Goal: Transaction & Acquisition: Purchase product/service

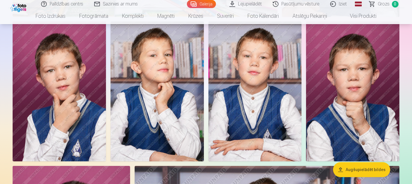
scroll to position [888, 0]
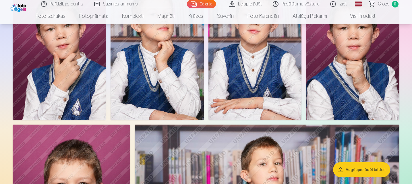
drag, startPoint x: 411, startPoint y: 39, endPoint x: 413, endPoint y: 35, distance: 4.7
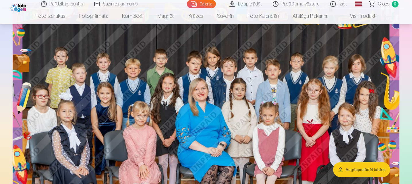
scroll to position [64, 0]
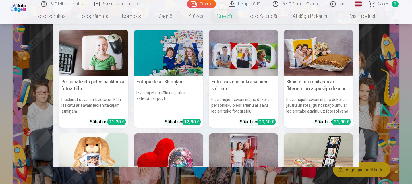
click at [409, 38] on nav "Personalizēts peles paliktnis ar fotoattēlu Piešķiriet savai darbvietai unikālu…" at bounding box center [206, 95] width 412 height 143
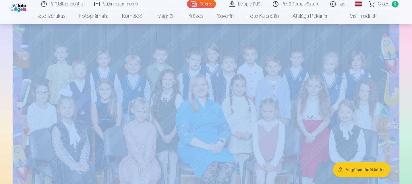
click at [305, 72] on img at bounding box center [206, 128] width 386 height 258
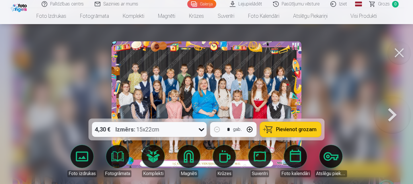
click at [305, 72] on div at bounding box center [206, 92] width 413 height 184
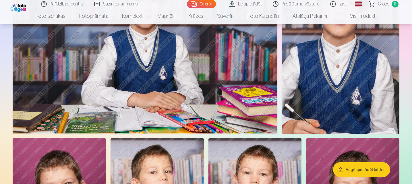
scroll to position [719, 0]
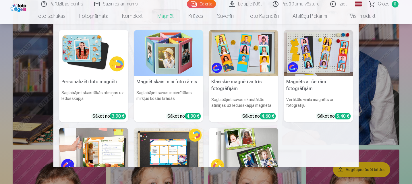
click at [170, 15] on link "Magnēti" at bounding box center [165, 16] width 31 height 16
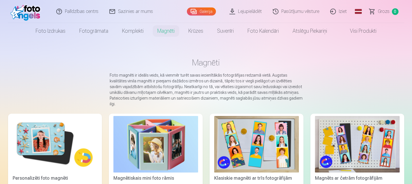
click at [349, 144] on img at bounding box center [357, 144] width 85 height 57
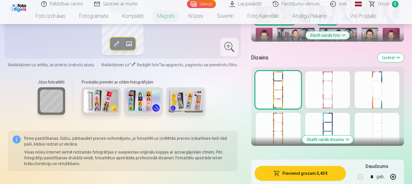
scroll to position [242, 0]
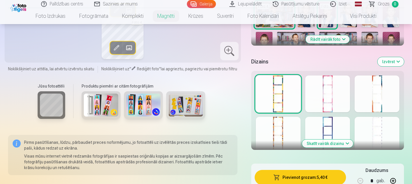
click at [331, 143] on button "Skatīt vairāk dizainu" at bounding box center [327, 143] width 51 height 8
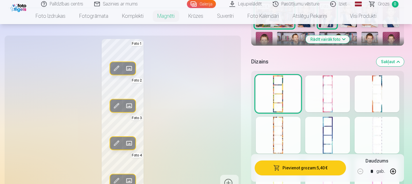
click at [322, 93] on div at bounding box center [327, 93] width 45 height 37
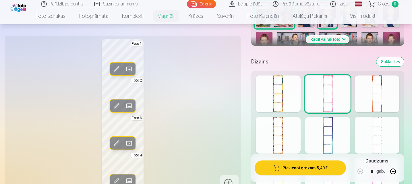
click at [382, 95] on div at bounding box center [376, 93] width 45 height 37
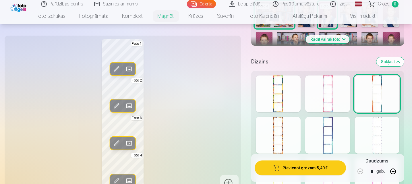
click at [273, 144] on div at bounding box center [278, 135] width 45 height 37
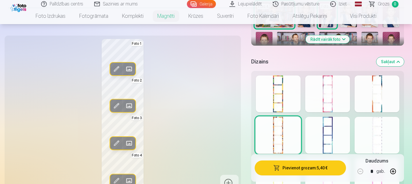
click at [338, 133] on div at bounding box center [327, 135] width 45 height 37
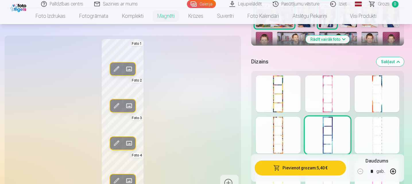
click at [270, 132] on div at bounding box center [278, 135] width 45 height 37
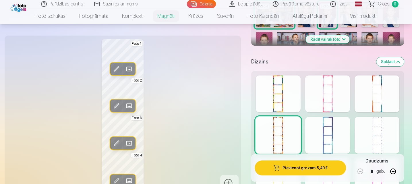
click at [323, 136] on div at bounding box center [327, 135] width 45 height 37
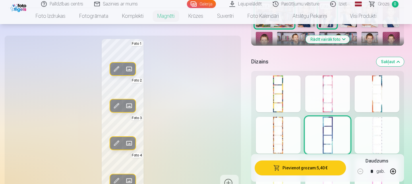
click at [386, 134] on div at bounding box center [376, 135] width 45 height 37
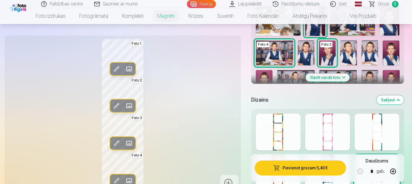
scroll to position [209, 0]
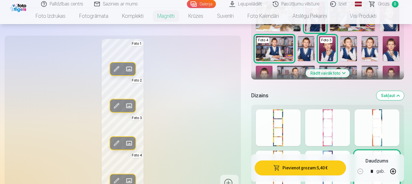
click at [329, 152] on div at bounding box center [327, 169] width 45 height 37
drag, startPoint x: 388, startPoint y: 53, endPoint x: 246, endPoint y: 63, distance: 143.0
drag, startPoint x: 246, startPoint y: 63, endPoint x: 123, endPoint y: 65, distance: 123.4
click at [123, 65] on div "Rediģēt foto Aizstāt" at bounding box center [122, 69] width 25 height 13
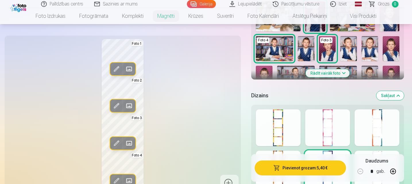
click at [393, 43] on img at bounding box center [390, 48] width 17 height 25
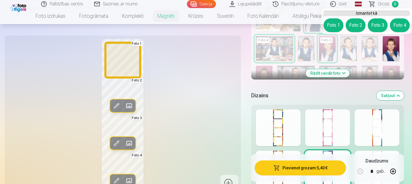
click at [332, 25] on button "Foto 1" at bounding box center [333, 25] width 20 height 14
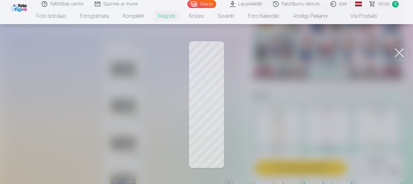
click at [402, 52] on button at bounding box center [399, 52] width 23 height 23
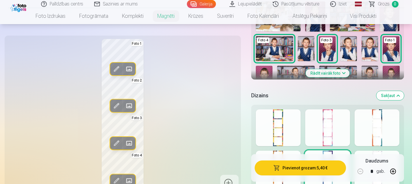
click at [370, 44] on img at bounding box center [369, 48] width 17 height 25
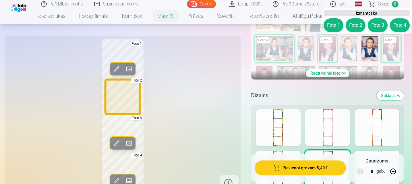
click at [356, 21] on button "Foto 2" at bounding box center [355, 25] width 20 height 14
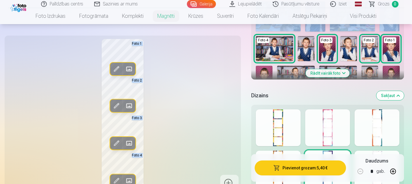
drag, startPoint x: 411, startPoint y: 21, endPoint x: 413, endPoint y: 17, distance: 3.7
click at [211, 66] on div "Rediģēt foto Aizstāt Foto 1 Rediģēt foto Aizstāt Foto 2 Rediģēt foto Aizstāt Fo…" at bounding box center [122, 115] width 229 height 153
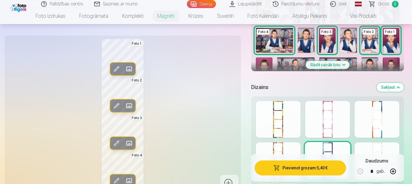
scroll to position [219, 0]
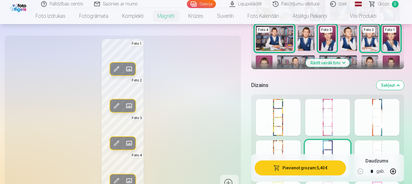
click at [336, 62] on button "Rādīt vairāk foto" at bounding box center [328, 63] width 44 height 8
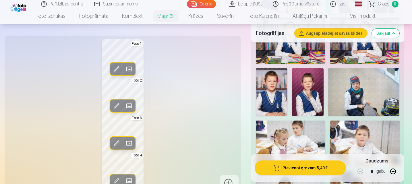
scroll to position [438, 0]
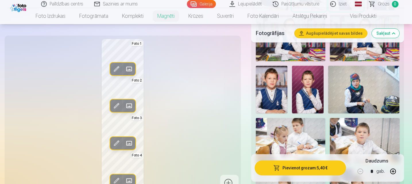
click at [276, 90] on img at bounding box center [272, 89] width 32 height 47
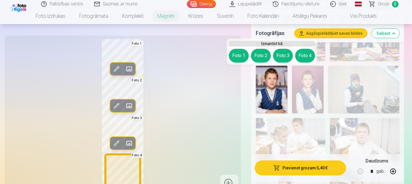
click at [308, 55] on button "Foto 4" at bounding box center [305, 56] width 20 height 14
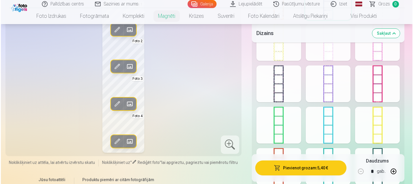
scroll to position [843, 0]
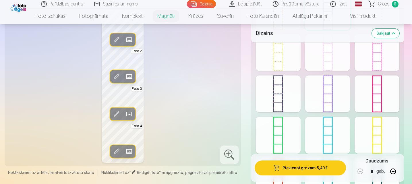
click at [229, 155] on div at bounding box center [229, 154] width 18 height 18
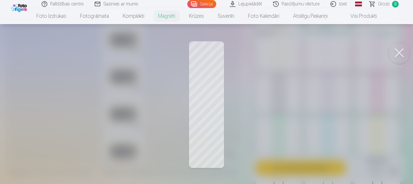
click at [403, 49] on button at bounding box center [399, 52] width 23 height 23
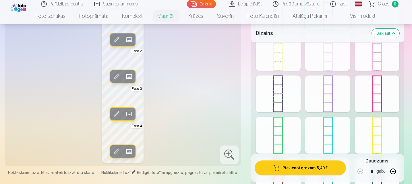
click at [316, 167] on button "Pievienot grozam : 5,40 €" at bounding box center [300, 167] width 92 height 15
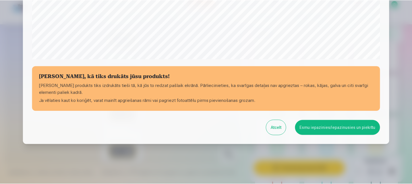
scroll to position [229, 0]
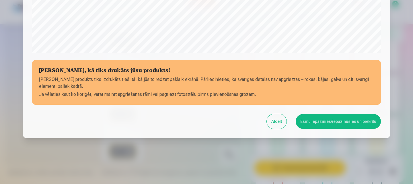
click at [334, 121] on button "Esmu iepazinies/iepazinusies un piekrītu" at bounding box center [338, 121] width 85 height 15
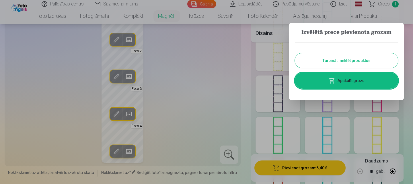
click at [363, 58] on button "Turpināt meklēt produktus" at bounding box center [346, 60] width 103 height 15
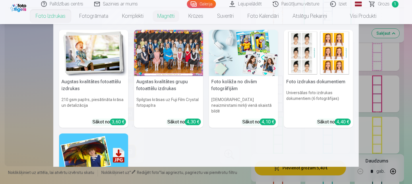
click at [167, 53] on div at bounding box center [168, 53] width 69 height 46
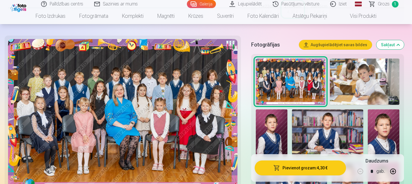
scroll to position [174, 0]
click at [304, 76] on img at bounding box center [290, 82] width 69 height 46
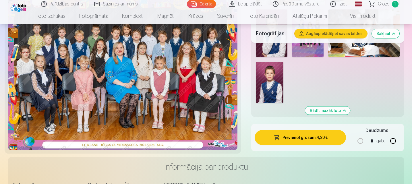
scroll to position [627, 0]
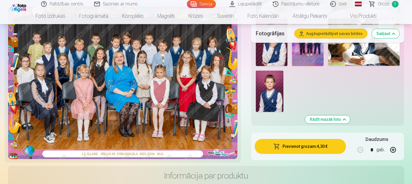
click at [310, 148] on button "Pievienot grozam : 4,30 €" at bounding box center [300, 146] width 92 height 15
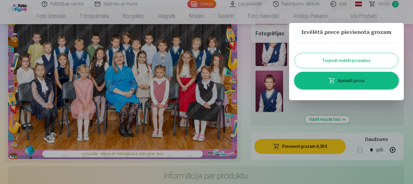
click at [362, 58] on button "Turpināt meklēt produktus" at bounding box center [346, 60] width 103 height 15
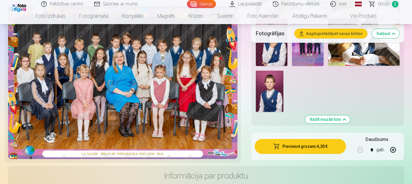
click at [304, 55] on img at bounding box center [308, 42] width 32 height 48
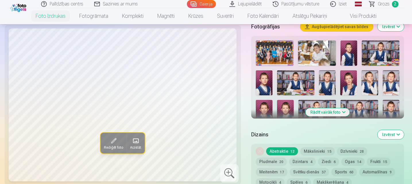
scroll to position [189, 0]
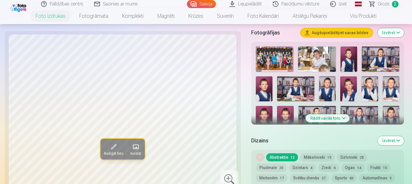
click at [341, 120] on button "Rādīt vairāk foto" at bounding box center [328, 118] width 44 height 8
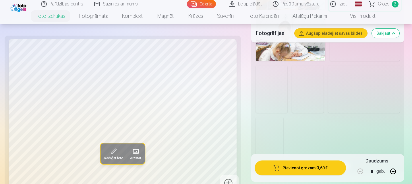
scroll to position [619, 0]
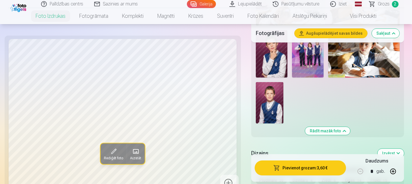
click at [311, 61] on img at bounding box center [308, 54] width 32 height 48
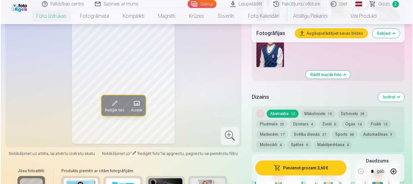
scroll to position [677, 0]
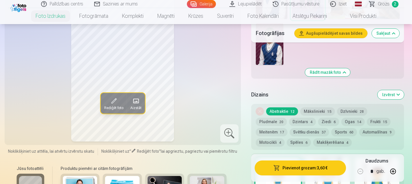
click at [318, 108] on button "Mākslinieki 15" at bounding box center [317, 111] width 34 height 8
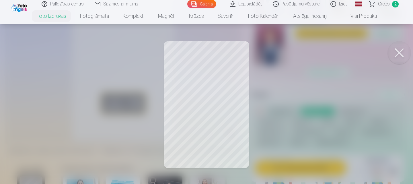
click at [402, 54] on button at bounding box center [399, 52] width 23 height 23
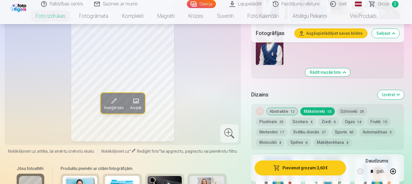
click at [287, 112] on button "Abstraktie 12" at bounding box center [282, 111] width 32 height 8
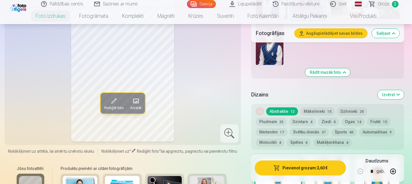
click at [310, 169] on button "Pievienot grozam : 3,60 €" at bounding box center [300, 167] width 92 height 15
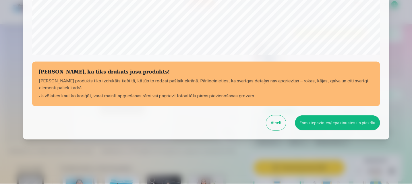
scroll to position [229, 0]
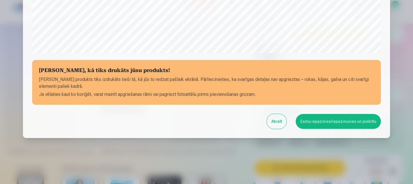
click at [326, 122] on button "Esmu iepazinies/iepazinusies un piekrītu" at bounding box center [338, 121] width 85 height 15
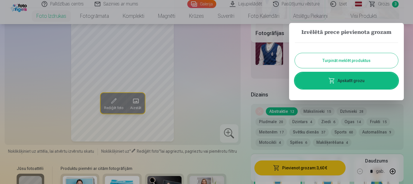
click at [341, 63] on button "Turpināt meklēt produktus" at bounding box center [346, 60] width 103 height 15
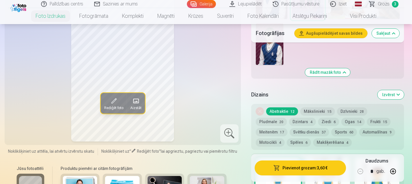
click at [384, 5] on span "Grozs" at bounding box center [384, 4] width 12 height 7
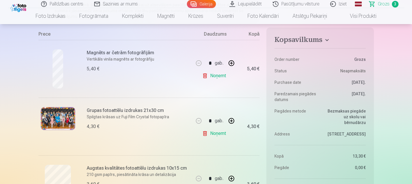
scroll to position [93, 0]
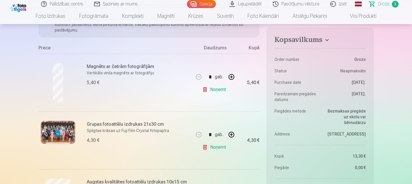
click at [229, 77] on button "button" at bounding box center [231, 77] width 14 height 14
type input "*"
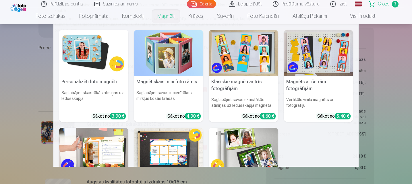
click at [94, 54] on img at bounding box center [93, 53] width 69 height 46
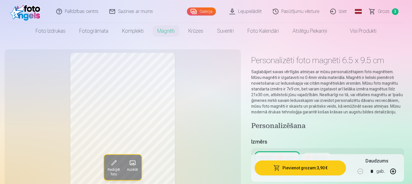
click at [386, 12] on span "Grozs" at bounding box center [384, 11] width 12 height 7
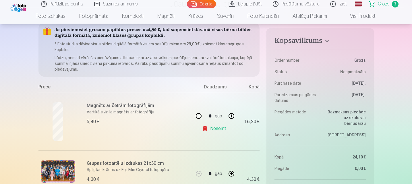
scroll to position [8, 0]
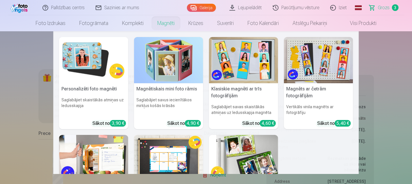
click at [104, 72] on img at bounding box center [93, 60] width 69 height 46
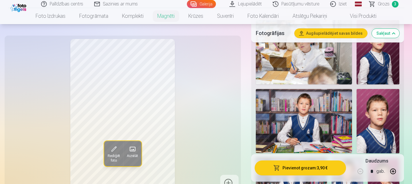
scroll to position [192, 0]
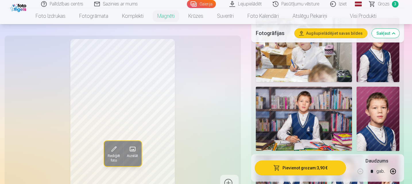
click at [323, 102] on img at bounding box center [304, 119] width 96 height 64
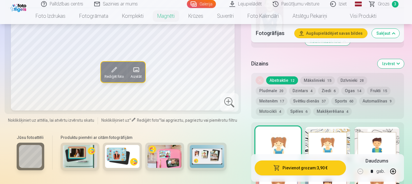
scroll to position [715, 0]
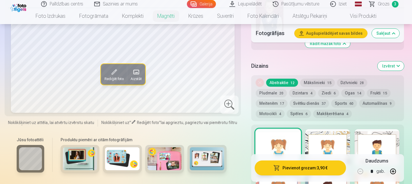
click at [339, 147] on div at bounding box center [327, 147] width 45 height 37
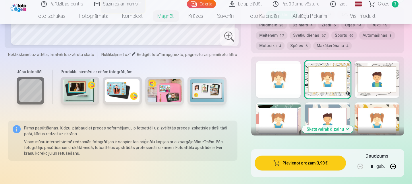
scroll to position [786, 0]
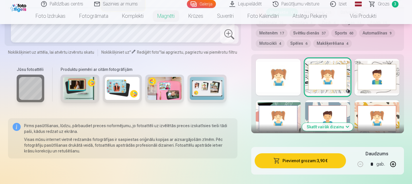
click at [339, 125] on button "Skatīt vairāk dizainu" at bounding box center [327, 127] width 51 height 8
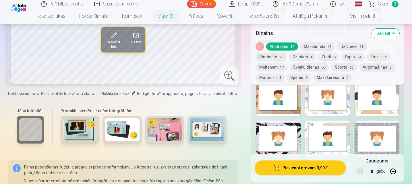
scroll to position [849, 0]
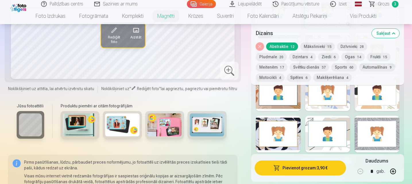
click at [326, 130] on div at bounding box center [327, 134] width 45 height 37
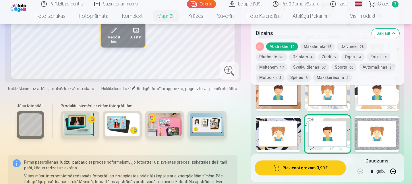
scroll to position [856, 0]
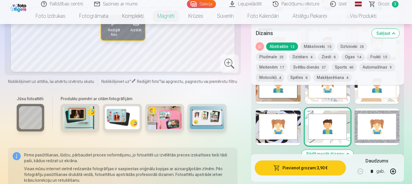
click at [377, 135] on div at bounding box center [376, 126] width 45 height 37
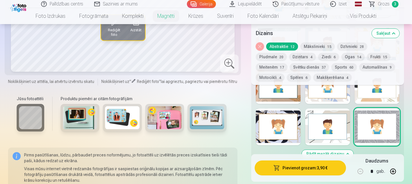
click at [328, 120] on div at bounding box center [327, 126] width 45 height 37
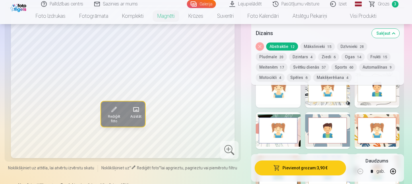
scroll to position [789, 0]
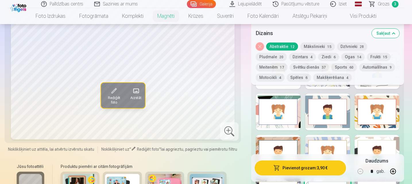
click at [368, 103] on div at bounding box center [376, 112] width 45 height 37
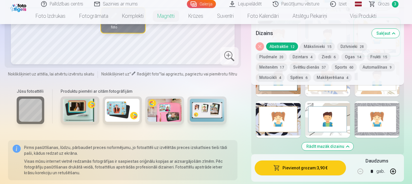
scroll to position [871, 0]
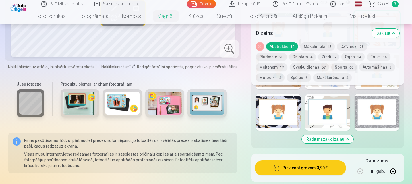
click at [323, 104] on div at bounding box center [327, 112] width 45 height 37
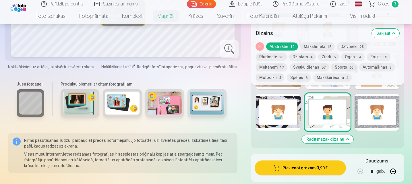
click at [322, 46] on button "Mākslinieki 15" at bounding box center [317, 46] width 34 height 8
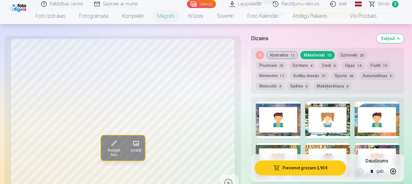
scroll to position [753, 0]
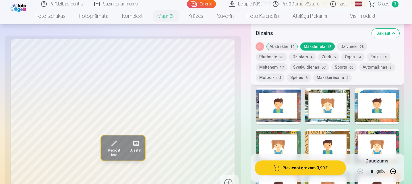
click at [287, 106] on div at bounding box center [278, 106] width 45 height 37
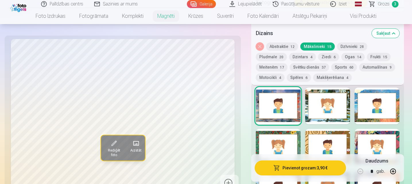
click at [330, 100] on div at bounding box center [327, 106] width 45 height 37
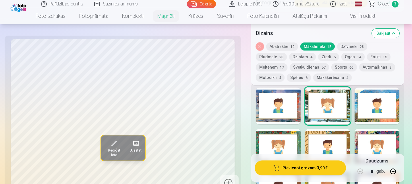
click at [375, 102] on div at bounding box center [376, 106] width 45 height 37
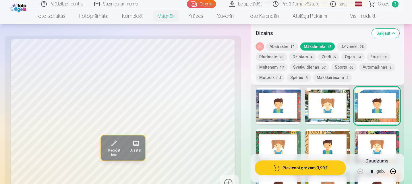
click at [359, 66] on button "Automašīnas 9" at bounding box center [377, 67] width 36 height 8
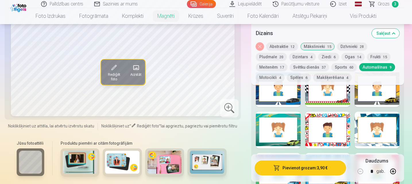
scroll to position [773, 0]
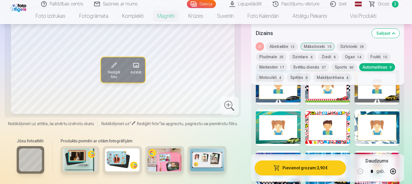
click at [349, 69] on span "60" at bounding box center [351, 67] width 4 height 4
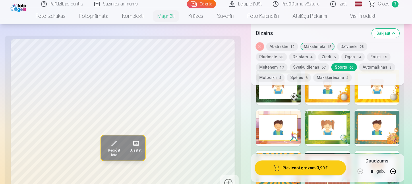
click at [278, 90] on div at bounding box center [278, 86] width 45 height 37
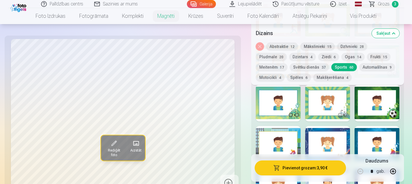
scroll to position [889, 0]
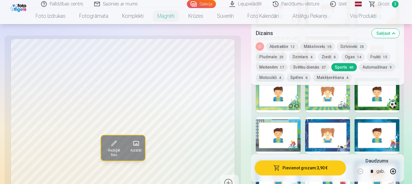
click at [378, 95] on div at bounding box center [376, 94] width 45 height 37
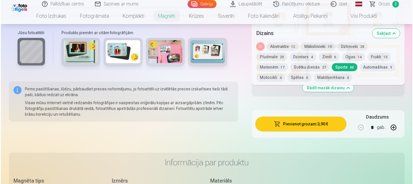
scroll to position [1598, 0]
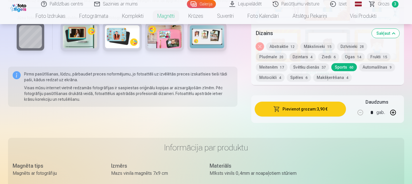
click at [307, 109] on button "Pievienot grozam : 3,90 €" at bounding box center [300, 109] width 92 height 15
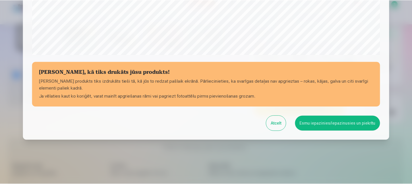
scroll to position [229, 0]
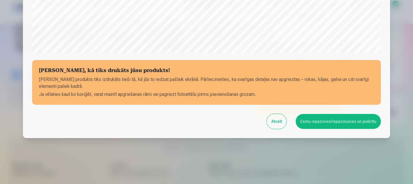
click at [331, 118] on button "Esmu iepazinies/iepazinusies un piekrītu" at bounding box center [338, 121] width 85 height 15
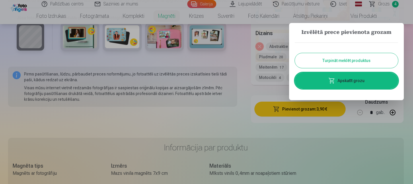
click at [351, 79] on link "Apskatīt grozu" at bounding box center [346, 81] width 103 height 16
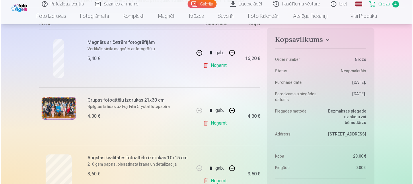
scroll to position [119, 0]
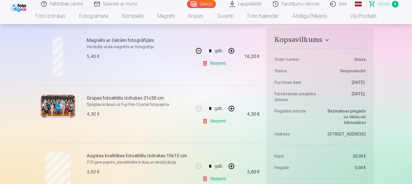
click at [219, 65] on link "Noņemt" at bounding box center [215, 63] width 26 height 11
type input "*"
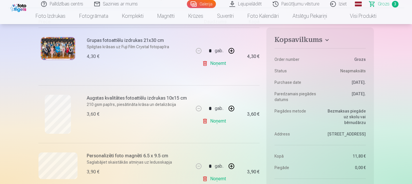
click at [235, 165] on button "button" at bounding box center [231, 166] width 14 height 14
type input "*"
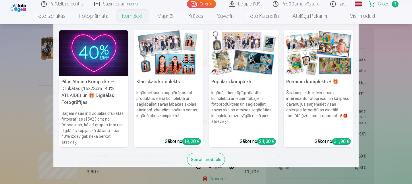
click at [41, 48] on nav "Pilns Atmiņu Komplekts – Drukātas (15×23cm, 40% ATLAIDE) un 🎁 Digitālas Fotogrā…" at bounding box center [206, 95] width 412 height 143
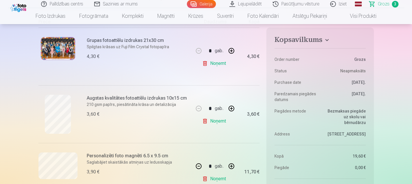
click at [56, 50] on img at bounding box center [58, 48] width 34 height 23
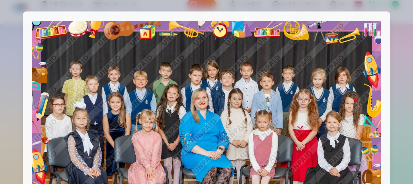
click at [389, 63] on div at bounding box center [206, 136] width 367 height 251
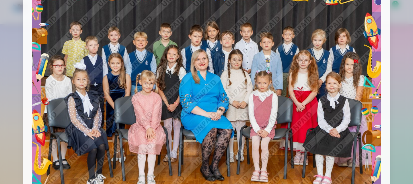
scroll to position [0, 0]
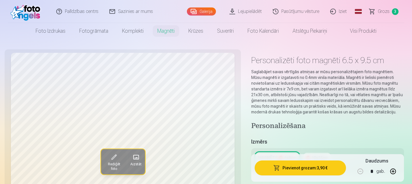
click at [380, 14] on span "Grozs" at bounding box center [384, 11] width 12 height 7
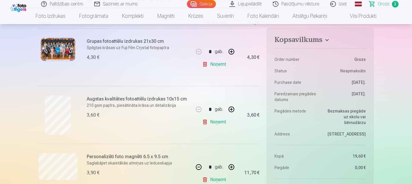
scroll to position [120, 0]
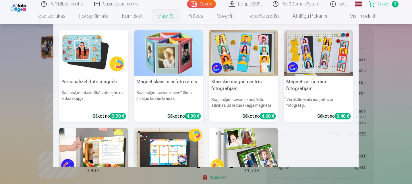
click at [16, 113] on nav "Personalizēti foto magnēti Saglabājiet skaistākās atmiņas uz ledusskapja Sākot …" at bounding box center [206, 95] width 412 height 143
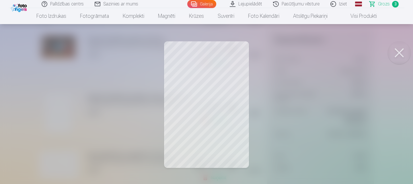
click at [402, 53] on button at bounding box center [399, 52] width 23 height 23
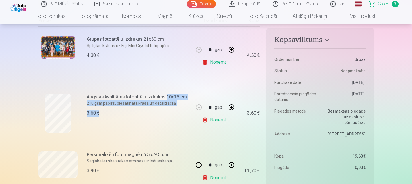
drag, startPoint x: 164, startPoint y: 96, endPoint x: 120, endPoint y: 119, distance: 49.7
click at [120, 119] on div "Augstas kvalitātes fotoattēlu izdrukas 10x15 cm 210 gsm papīrs, piesātināta krā…" at bounding box center [139, 113] width 104 height 39
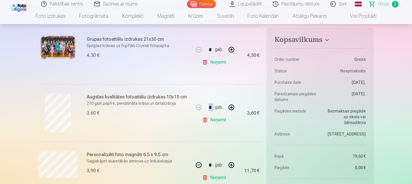
click at [120, 119] on div "Augstas kvalitātes fotoattēlu izdrukas 10x15 cm 210 gsm papīrs, piesātināta krā…" at bounding box center [139, 113] width 104 height 39
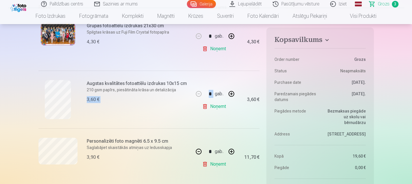
scroll to position [0, 0]
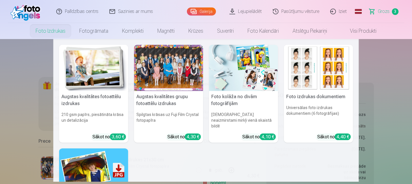
click at [179, 133] on div "Sākot no 4,30 €" at bounding box center [184, 136] width 34 height 7
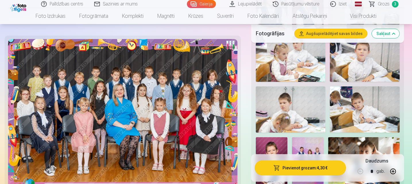
scroll to position [515, 0]
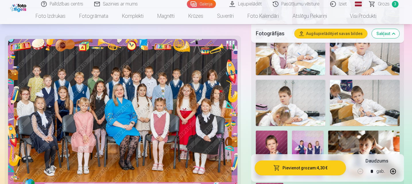
click at [312, 136] on img at bounding box center [308, 155] width 32 height 48
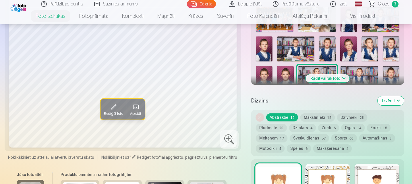
scroll to position [235, 0]
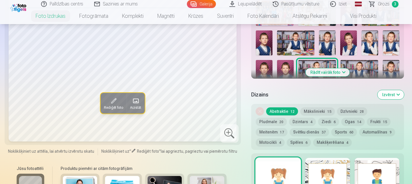
click at [326, 71] on button "Rādīt vairāk foto" at bounding box center [328, 72] width 44 height 8
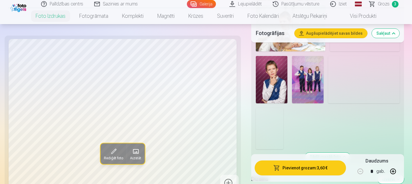
scroll to position [595, 0]
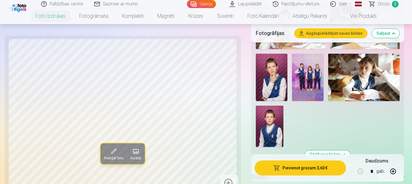
click at [313, 65] on img at bounding box center [308, 78] width 32 height 48
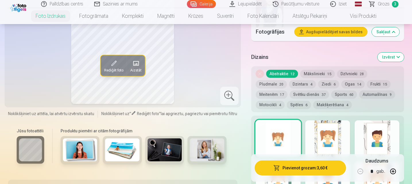
scroll to position [710, 0]
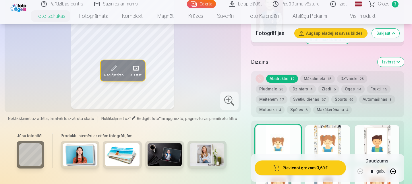
click at [367, 87] on button "Frukti 15" at bounding box center [379, 89] width 24 height 8
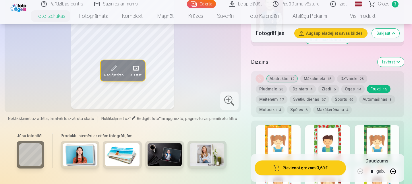
click at [359, 100] on button "Automašīnas 9" at bounding box center [377, 99] width 36 height 8
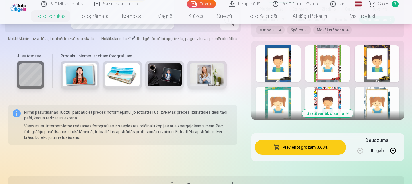
scroll to position [796, 0]
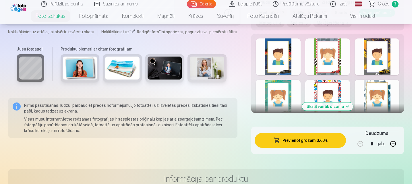
click at [329, 107] on button "Skatīt vairāk dizainu" at bounding box center [327, 106] width 51 height 8
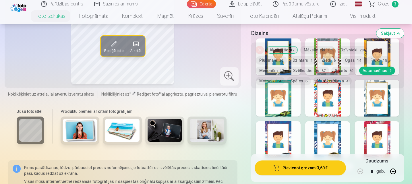
click at [287, 56] on button "Pludmale 20" at bounding box center [271, 60] width 31 height 8
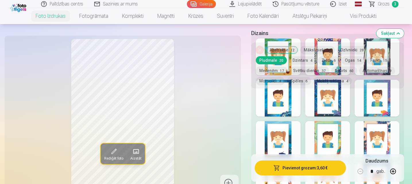
click at [287, 56] on button "Pludmale 20" at bounding box center [271, 60] width 31 height 8
click at [378, 65] on div "Noņemiet dizainu Abstraktie 12 Mākslinieki 15 Dzīvnieki 28 Pludmale 20 Dzintars…" at bounding box center [327, 65] width 153 height 46
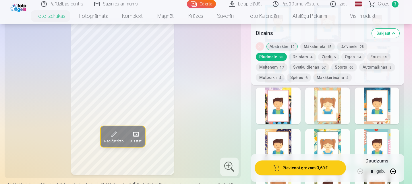
scroll to position [850, 0]
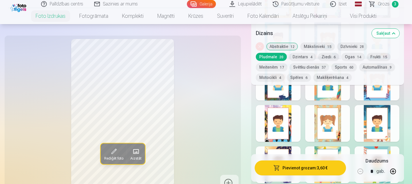
click at [359, 67] on button "Automašīnas 9" at bounding box center [377, 67] width 36 height 8
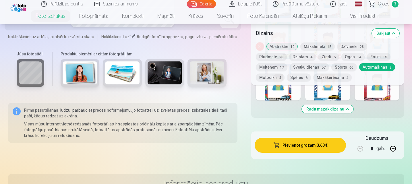
click at [334, 112] on button "Rādīt mazāk dizainu" at bounding box center [328, 109] width 52 height 8
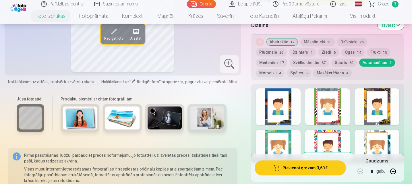
scroll to position [746, 0]
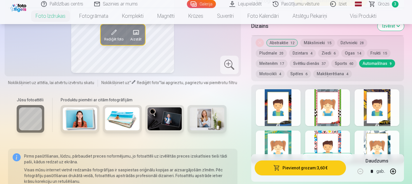
click at [378, 100] on div at bounding box center [376, 107] width 45 height 37
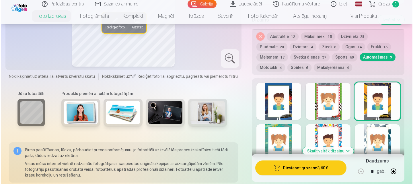
scroll to position [759, 0]
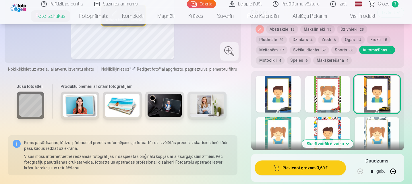
click at [298, 164] on button "Pievienot grozam : 3,60 €" at bounding box center [300, 167] width 92 height 15
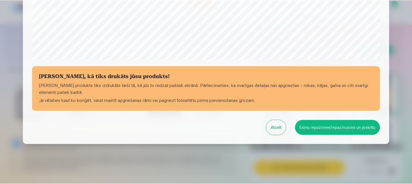
scroll to position [229, 0]
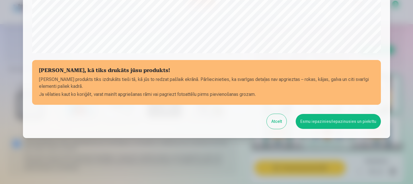
click at [348, 122] on button "Esmu iepazinies/iepazinusies un piekrītu" at bounding box center [338, 121] width 85 height 15
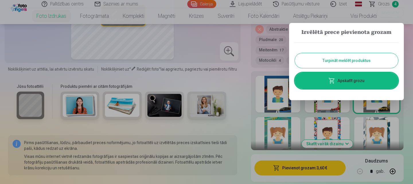
click at [339, 80] on link "Apskatīt grozu" at bounding box center [346, 81] width 103 height 16
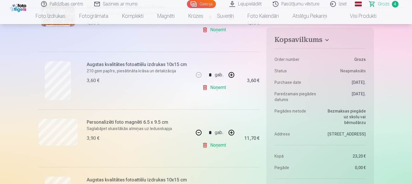
scroll to position [155, 0]
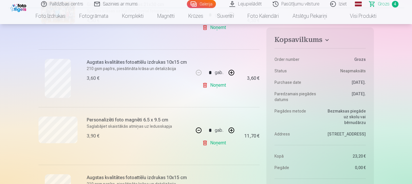
click at [217, 84] on link "Noņemt" at bounding box center [215, 84] width 26 height 11
type input "*"
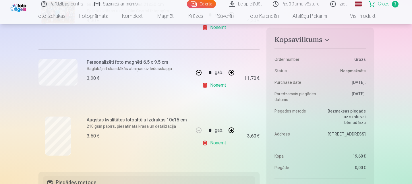
click at [217, 84] on link "Noņemt" at bounding box center [215, 84] width 26 height 11
type input "*"
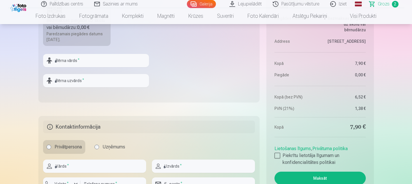
scroll to position [0, 0]
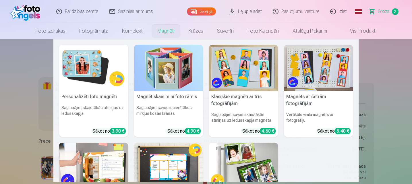
click at [167, 30] on link "Magnēti" at bounding box center [165, 31] width 31 height 16
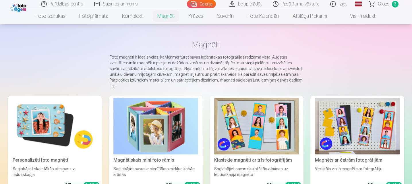
scroll to position [20, 0]
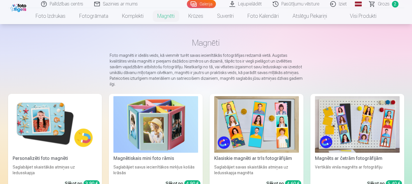
click at [42, 119] on img at bounding box center [55, 124] width 85 height 57
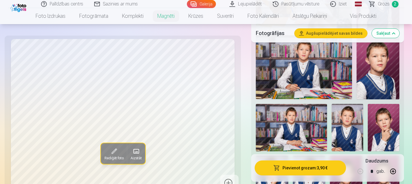
scroll to position [232, 0]
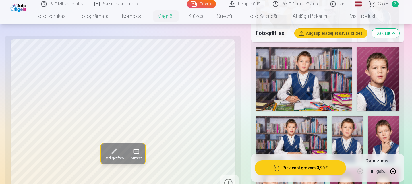
click at [293, 71] on img at bounding box center [304, 79] width 96 height 64
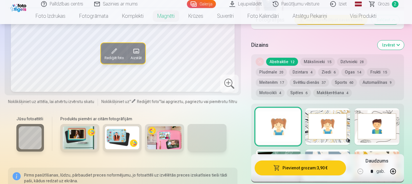
scroll to position [739, 0]
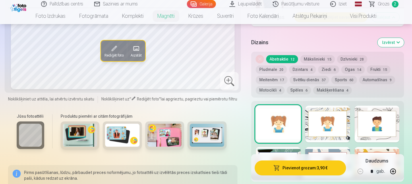
click at [331, 81] on button "Sports 60" at bounding box center [344, 80] width 26 height 8
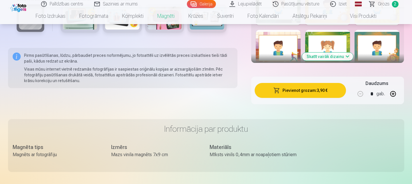
scroll to position [861, 0]
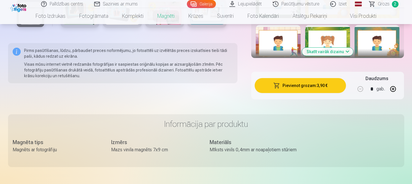
click at [328, 54] on button "Skatīt vairāk dizainu" at bounding box center [327, 52] width 51 height 8
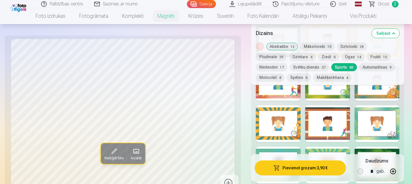
scroll to position [901, 0]
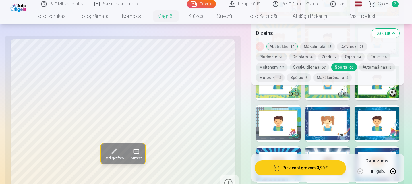
click at [376, 91] on div at bounding box center [376, 82] width 45 height 37
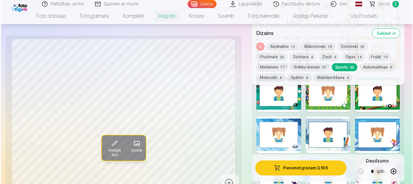
scroll to position [1391, 0]
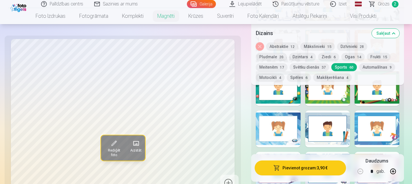
click at [305, 168] on button "Pievienot grozam : 3,90 €" at bounding box center [300, 167] width 92 height 15
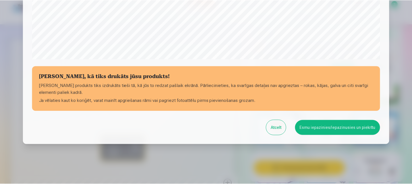
scroll to position [229, 0]
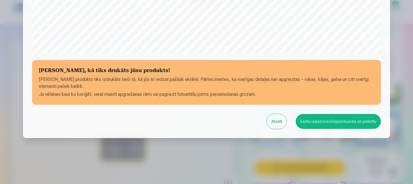
click at [338, 119] on button "Esmu iepazinies/iepazinusies un piekrītu" at bounding box center [338, 121] width 85 height 15
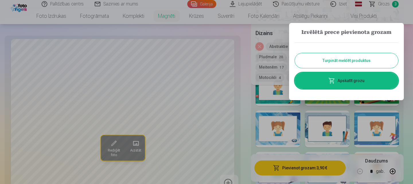
click at [365, 58] on button "Turpināt meklēt produktus" at bounding box center [346, 60] width 103 height 15
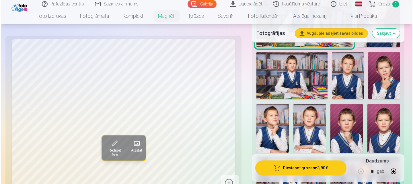
scroll to position [302, 0]
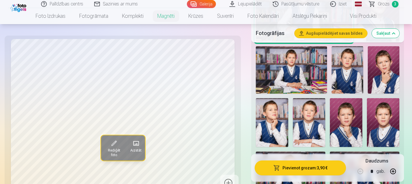
click at [378, 63] on img at bounding box center [384, 69] width 32 height 47
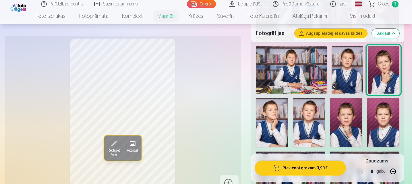
click at [296, 166] on button "Pievienot grozam : 3,90 €" at bounding box center [300, 167] width 92 height 15
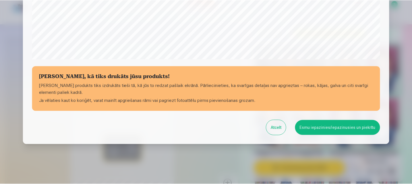
scroll to position [229, 0]
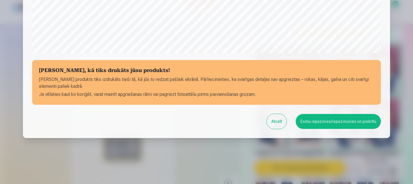
click at [339, 120] on button "Esmu iepazinies/iepazinusies un piekrītu" at bounding box center [338, 121] width 85 height 15
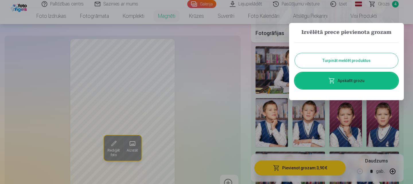
click at [382, 61] on button "Turpināt meklēt produktus" at bounding box center [346, 60] width 103 height 15
